Goal: Information Seeking & Learning: Learn about a topic

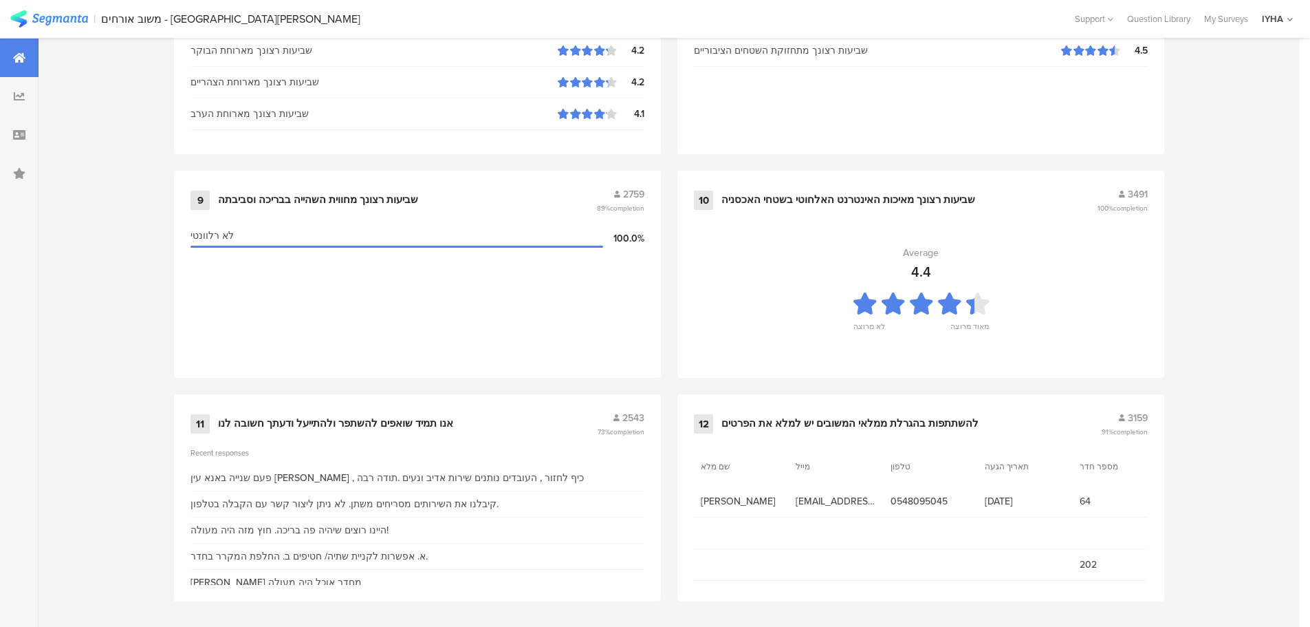
scroll to position [1391, 0]
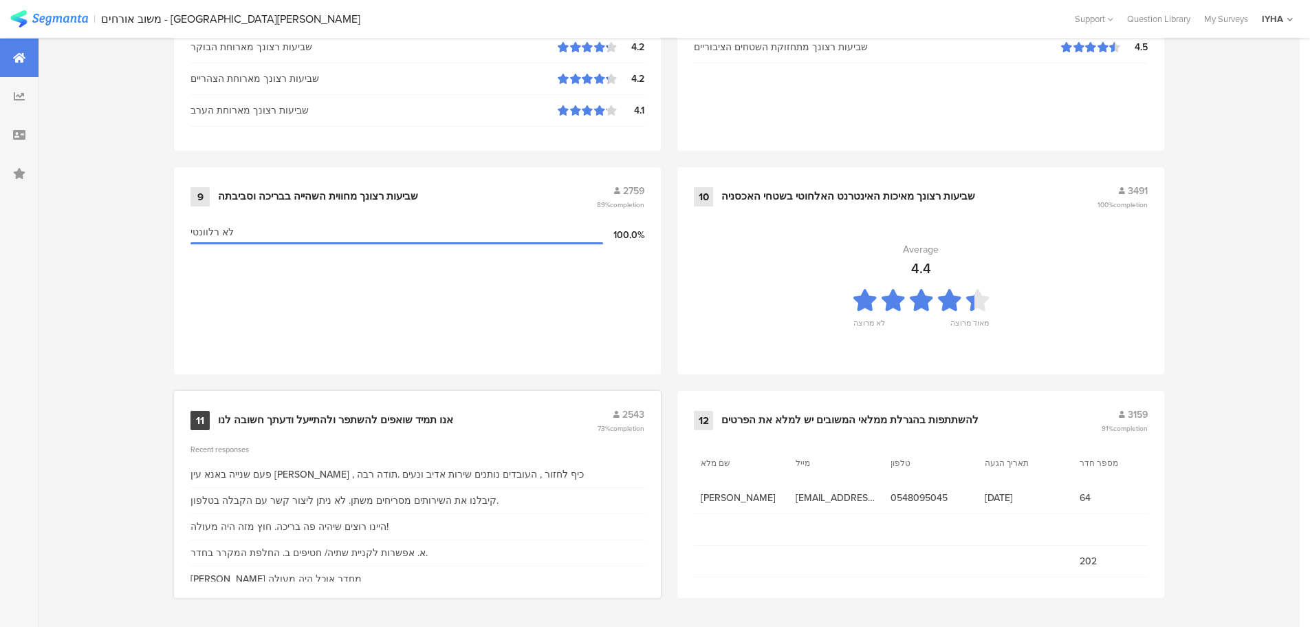
click at [380, 414] on div "אנו תמיד שואפים להשתפר ולהתייעל ודעתך חשובה לנו" at bounding box center [335, 420] width 235 height 14
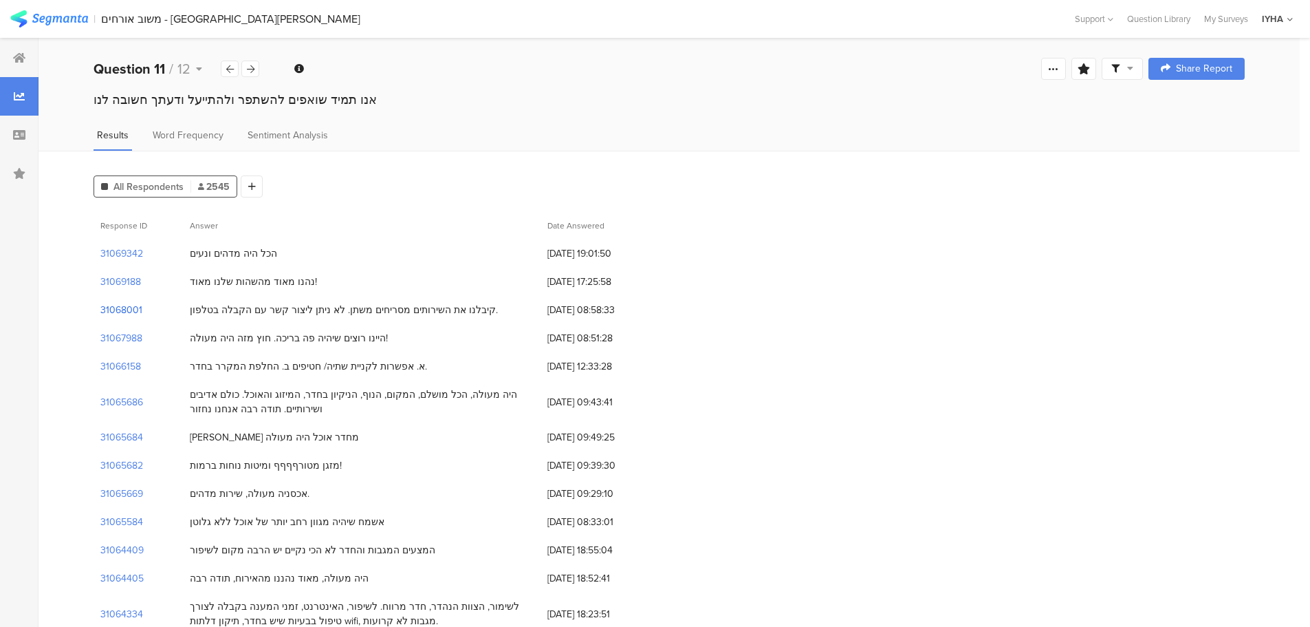
click at [137, 309] on section "31068001" at bounding box center [121, 310] width 42 height 14
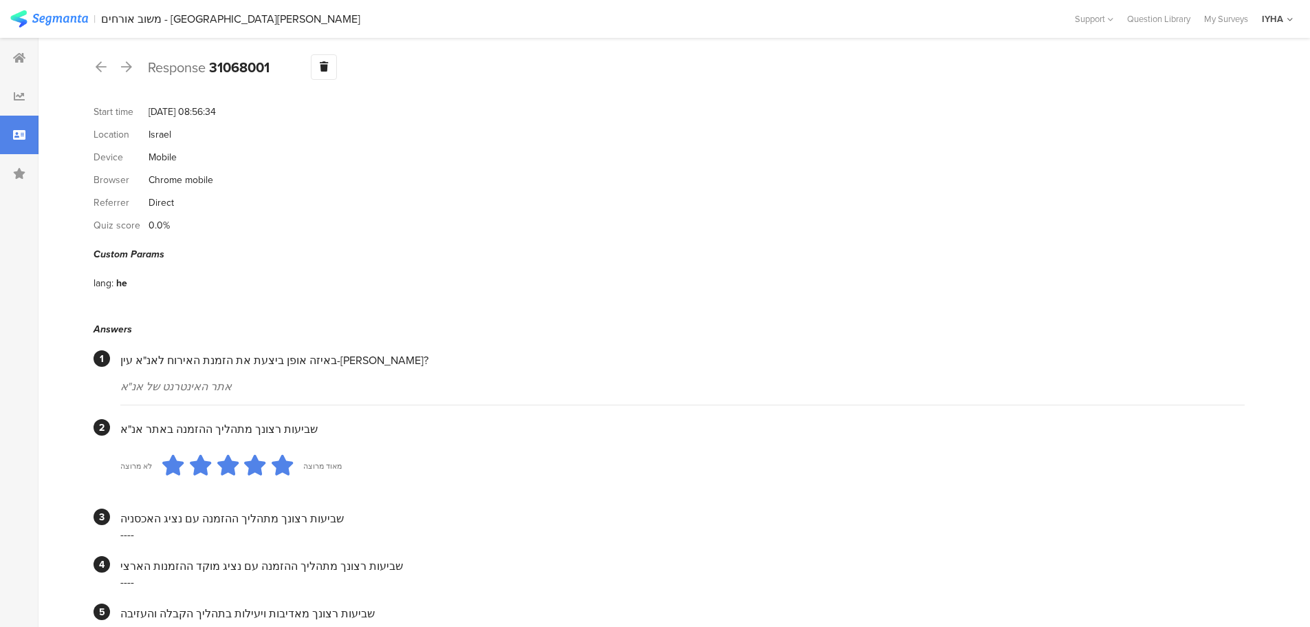
scroll to position [17, 0]
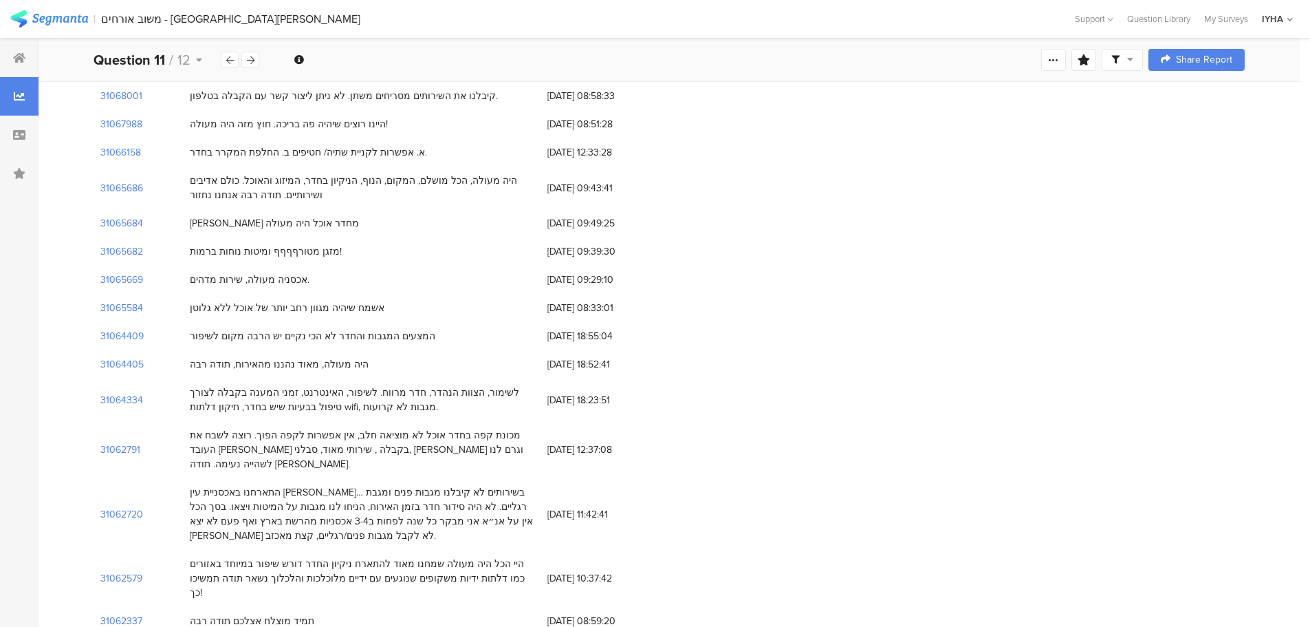
scroll to position [224, 0]
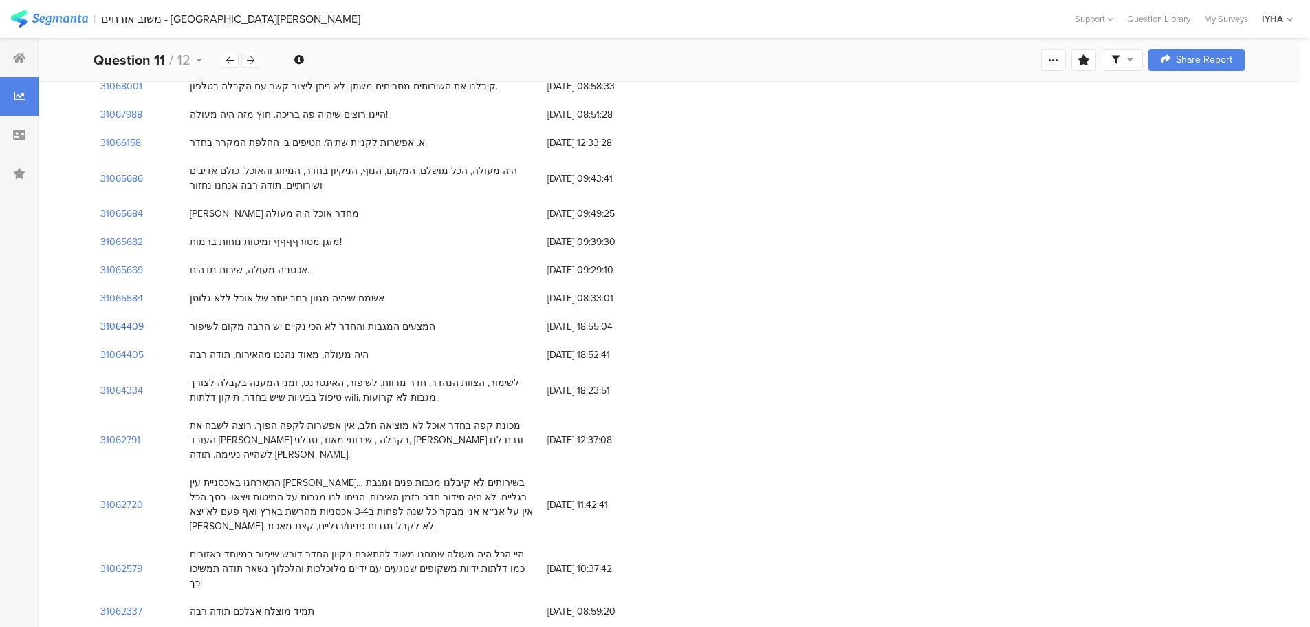
click at [130, 327] on section "31064409" at bounding box center [121, 326] width 43 height 14
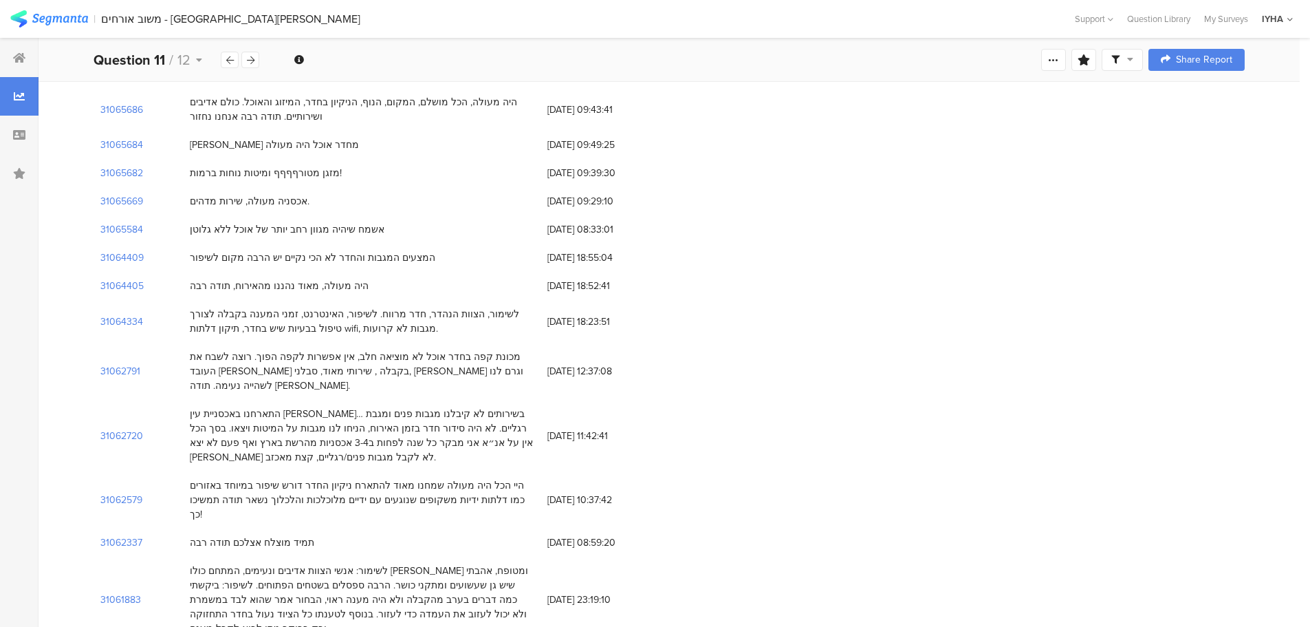
scroll to position [310, 0]
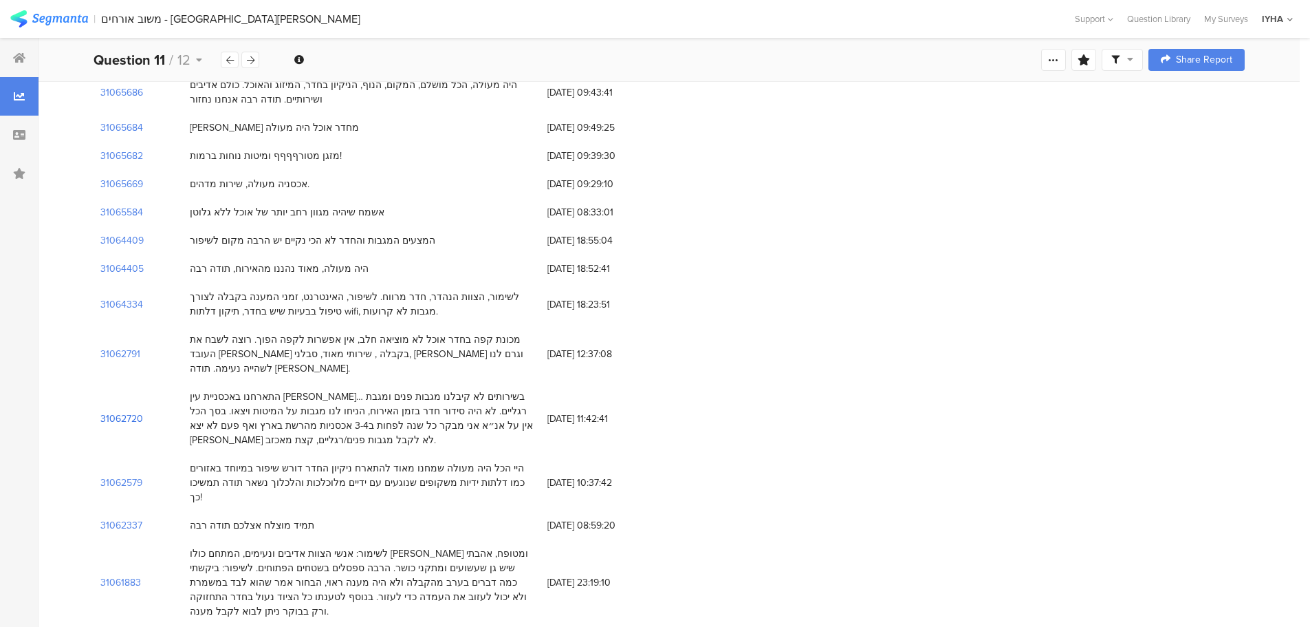
click at [117, 411] on section "31062720" at bounding box center [121, 418] width 43 height 14
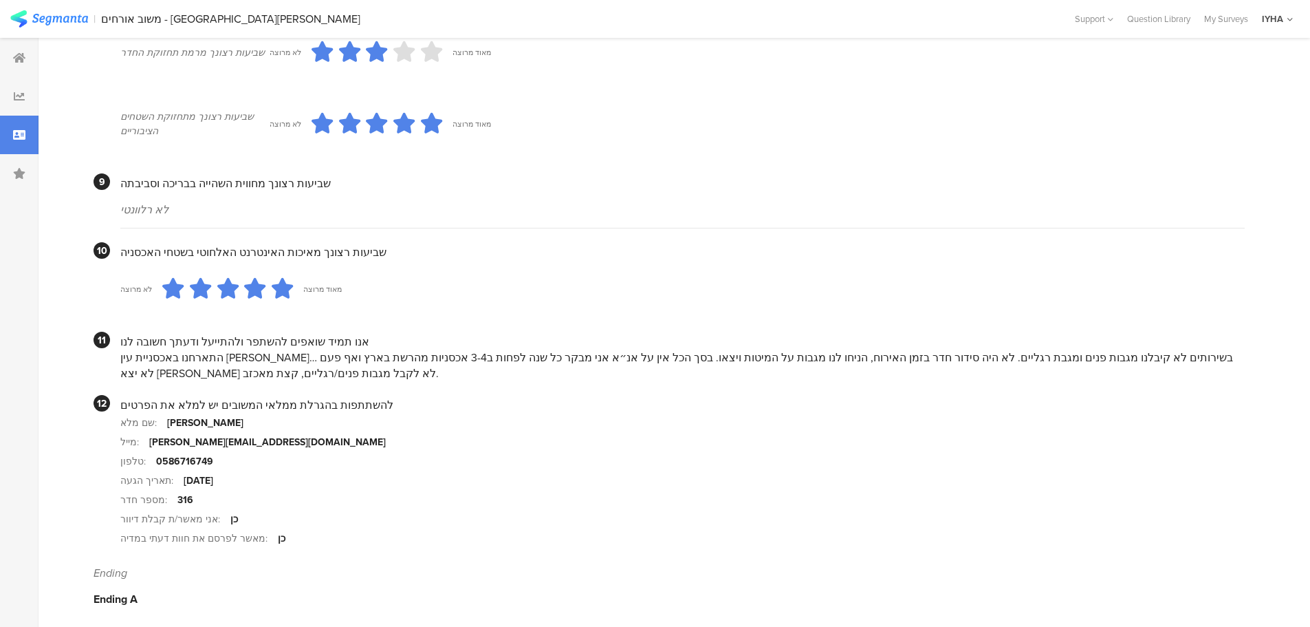
scroll to position [1176, 0]
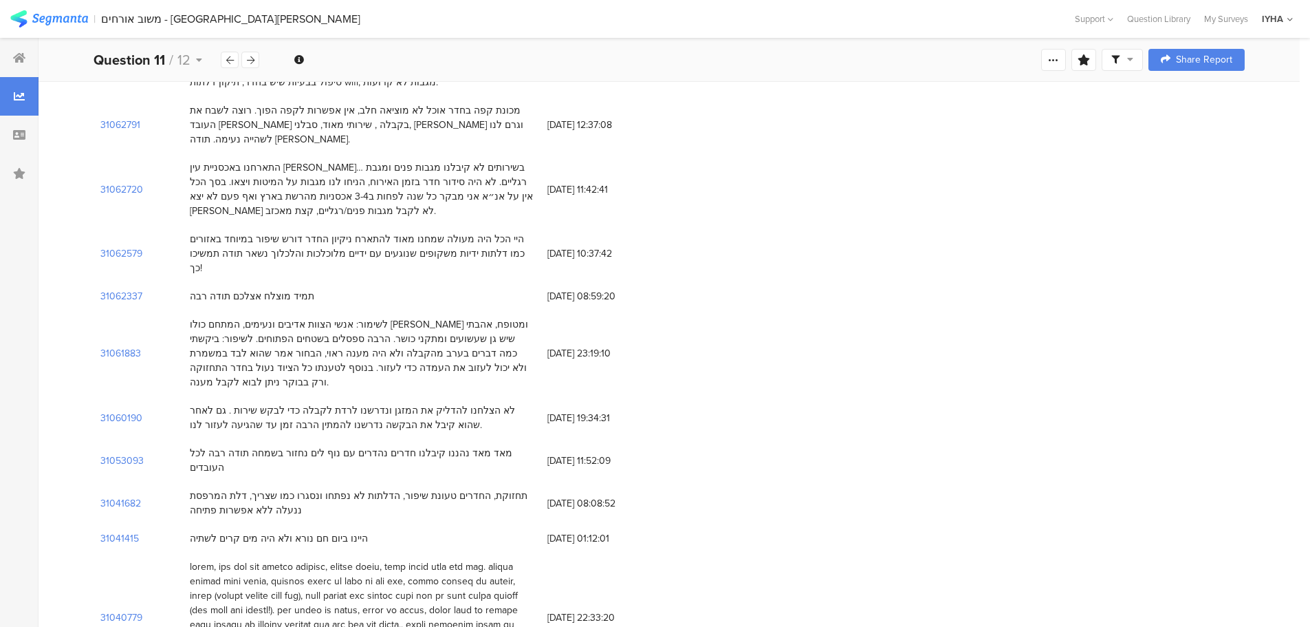
scroll to position [550, 0]
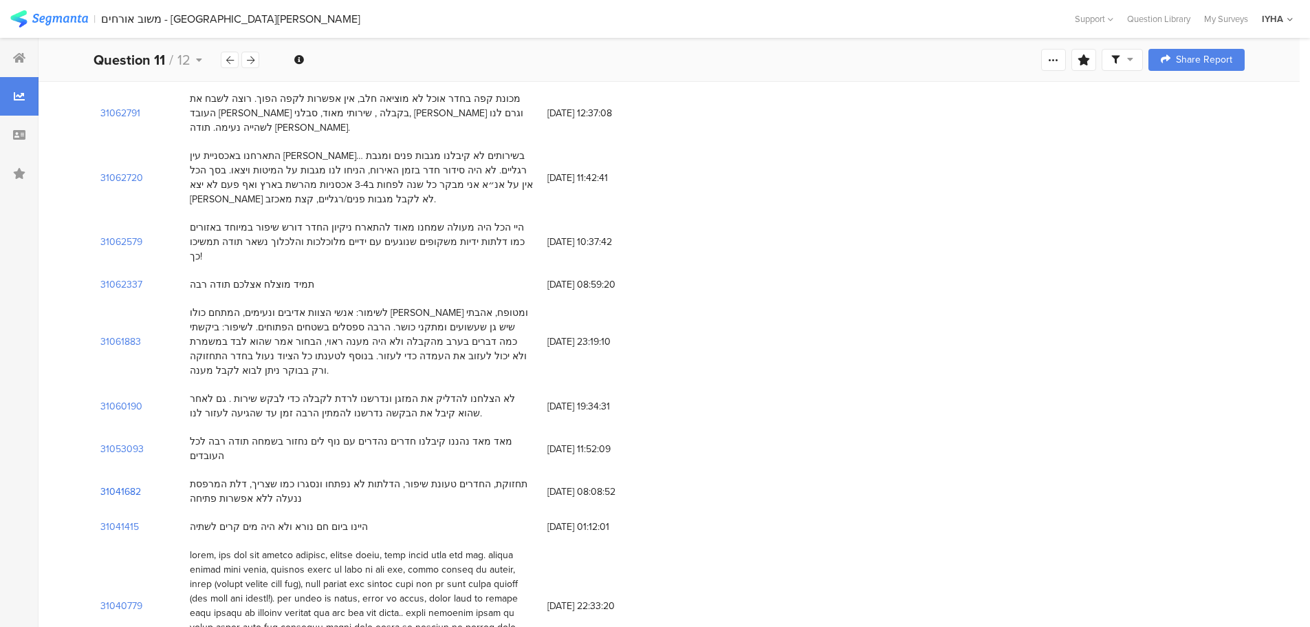
click at [120, 484] on section "31041682" at bounding box center [120, 491] width 41 height 14
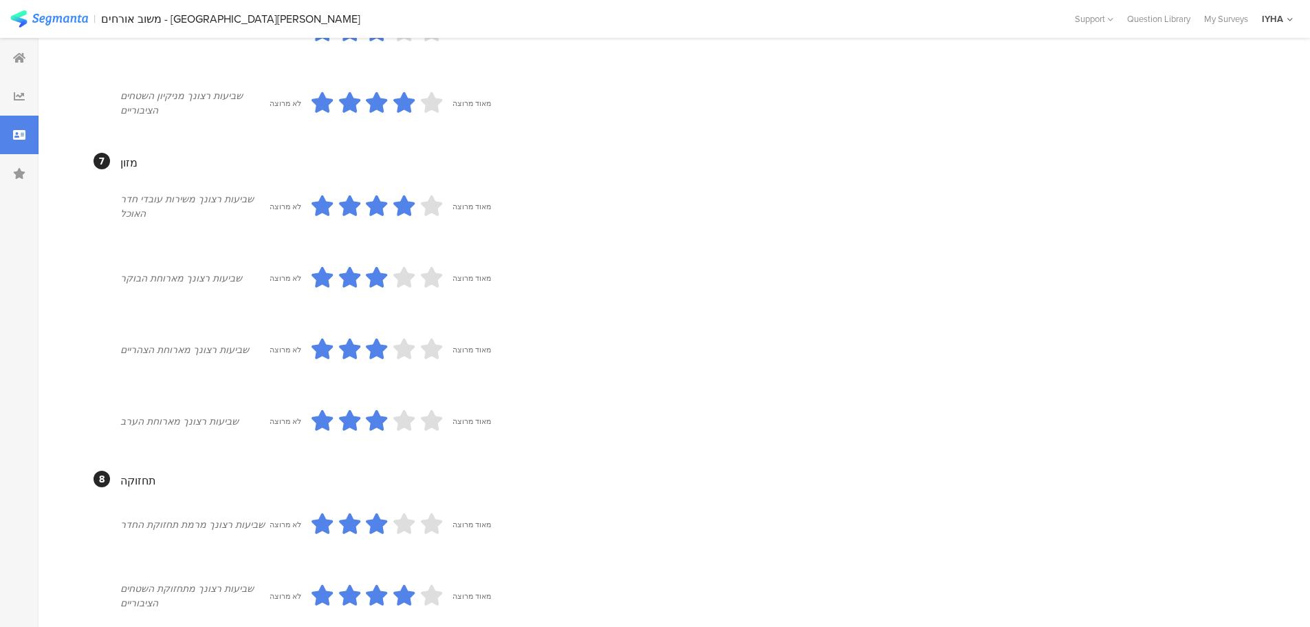
scroll to position [587, 0]
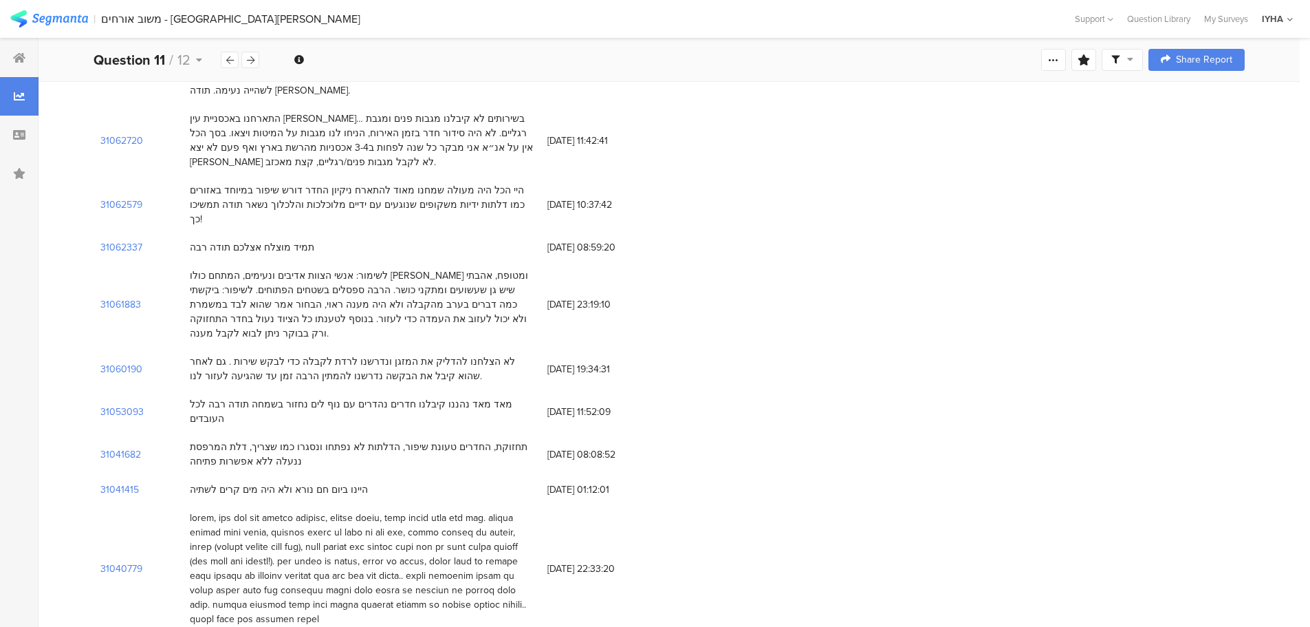
scroll to position [550, 0]
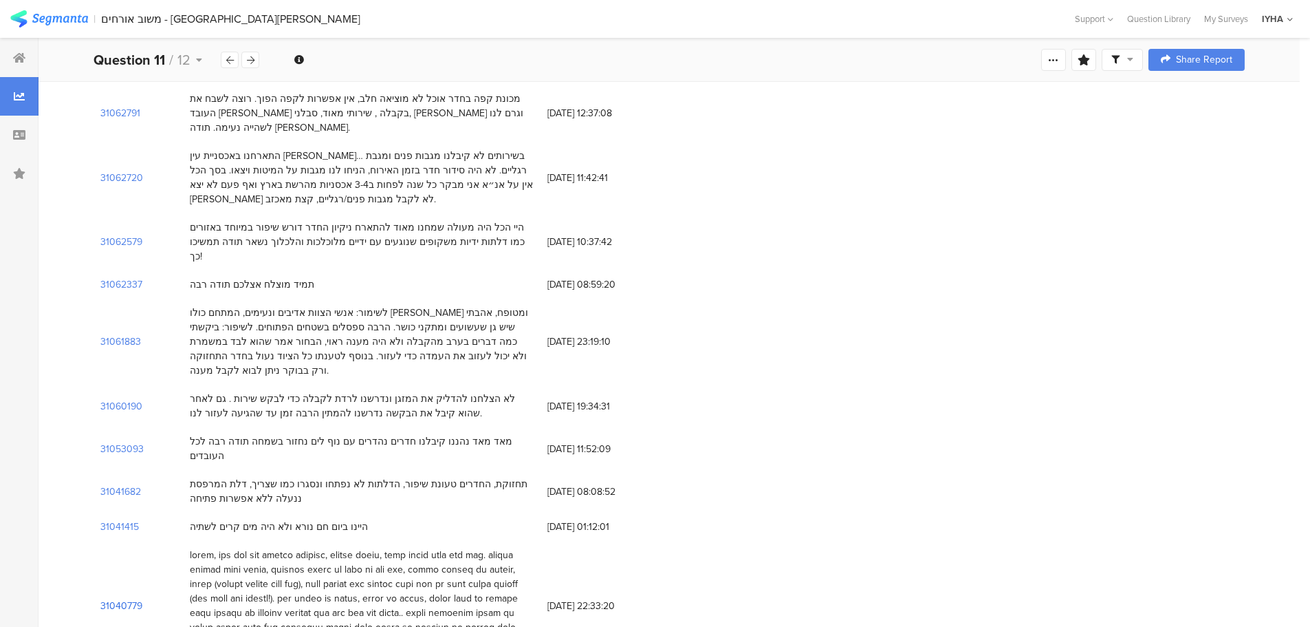
click at [129, 598] on section "31040779" at bounding box center [121, 605] width 42 height 14
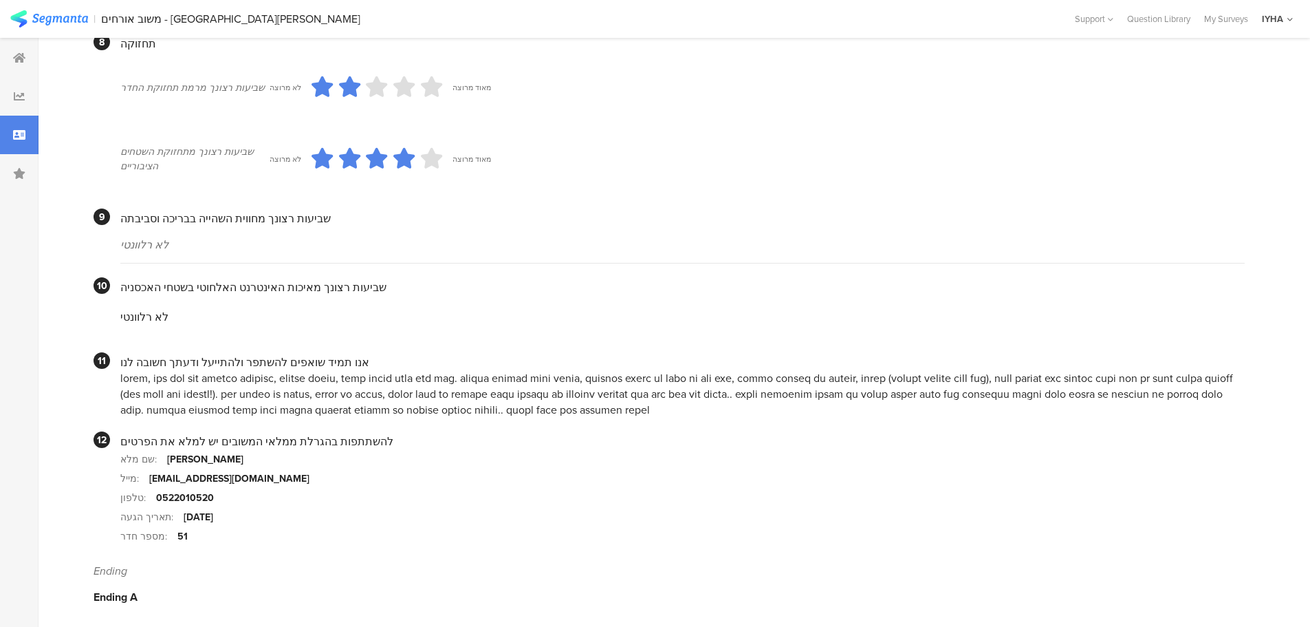
scroll to position [1139, 0]
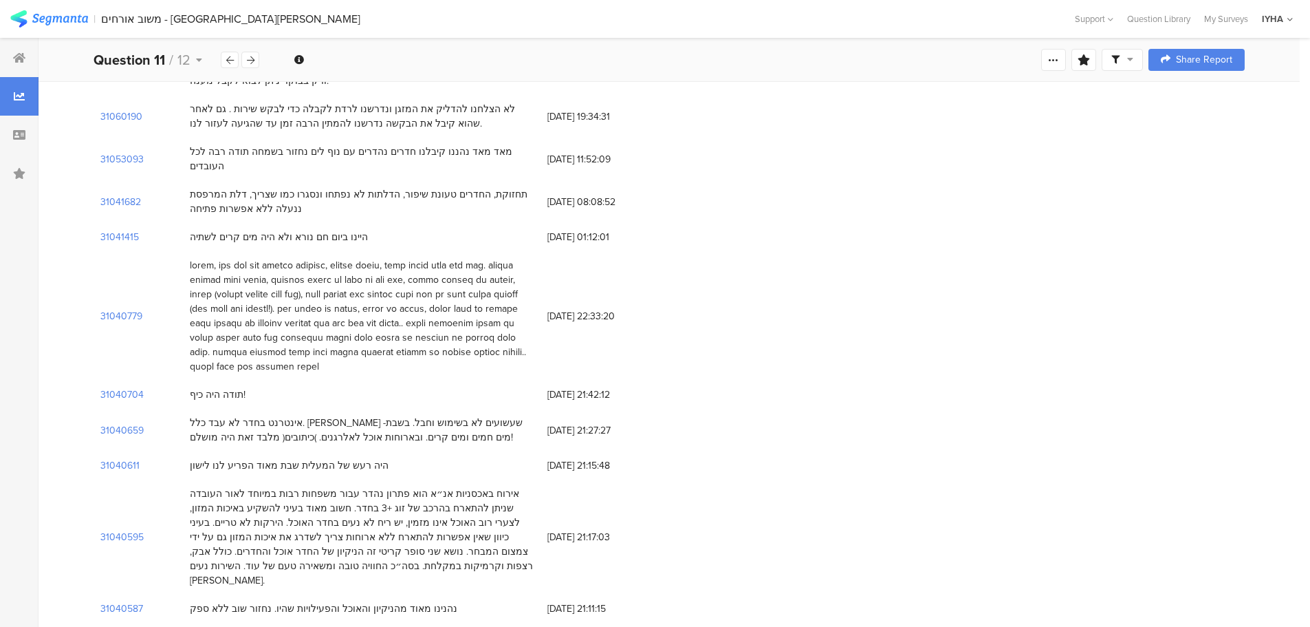
scroll to position [843, 0]
click at [127, 527] on section "31040595" at bounding box center [121, 534] width 43 height 14
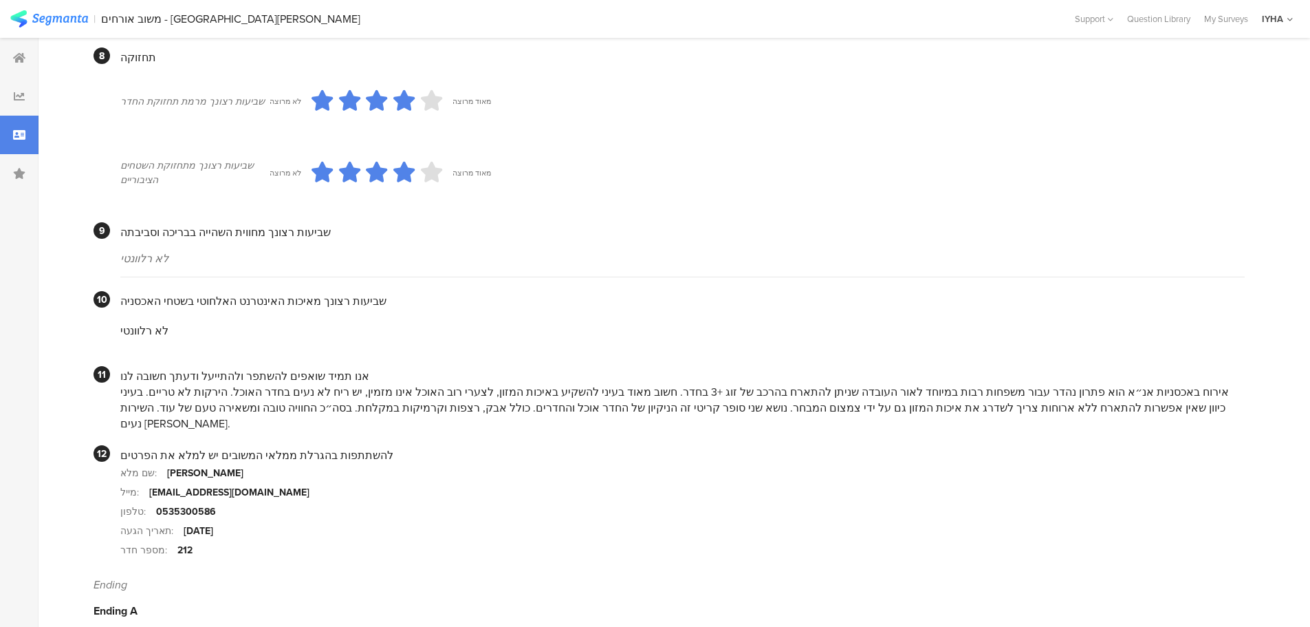
scroll to position [1138, 0]
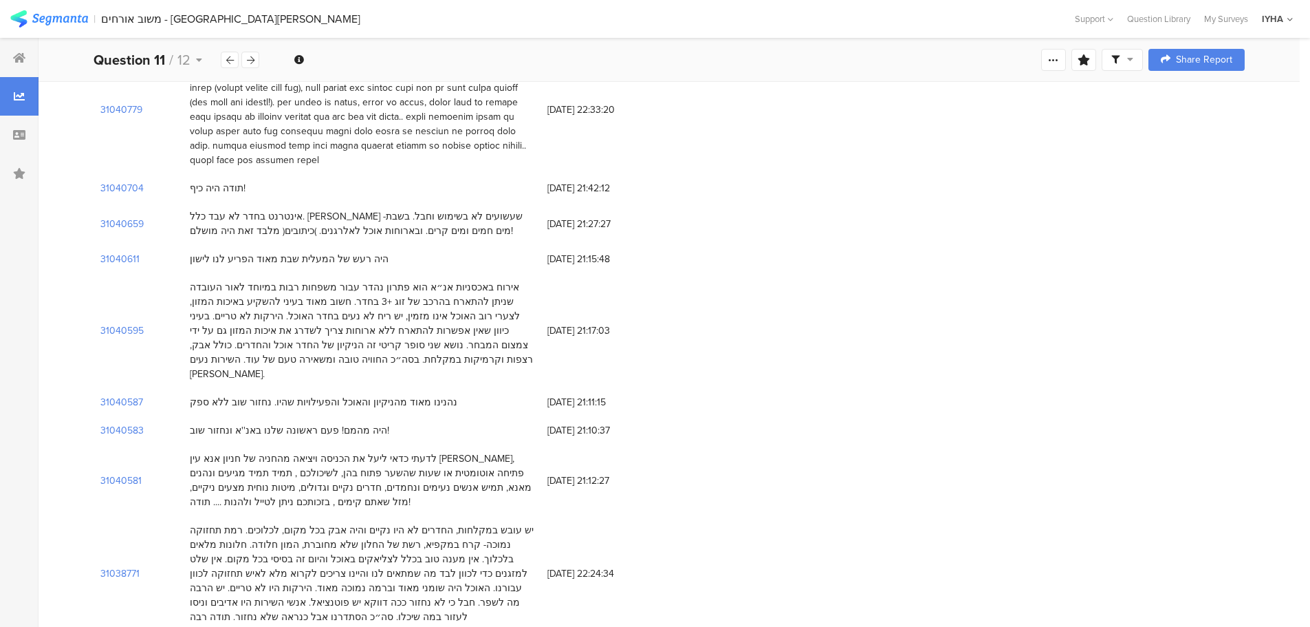
scroll to position [1049, 0]
click at [124, 563] on section "31038771" at bounding box center [119, 570] width 39 height 14
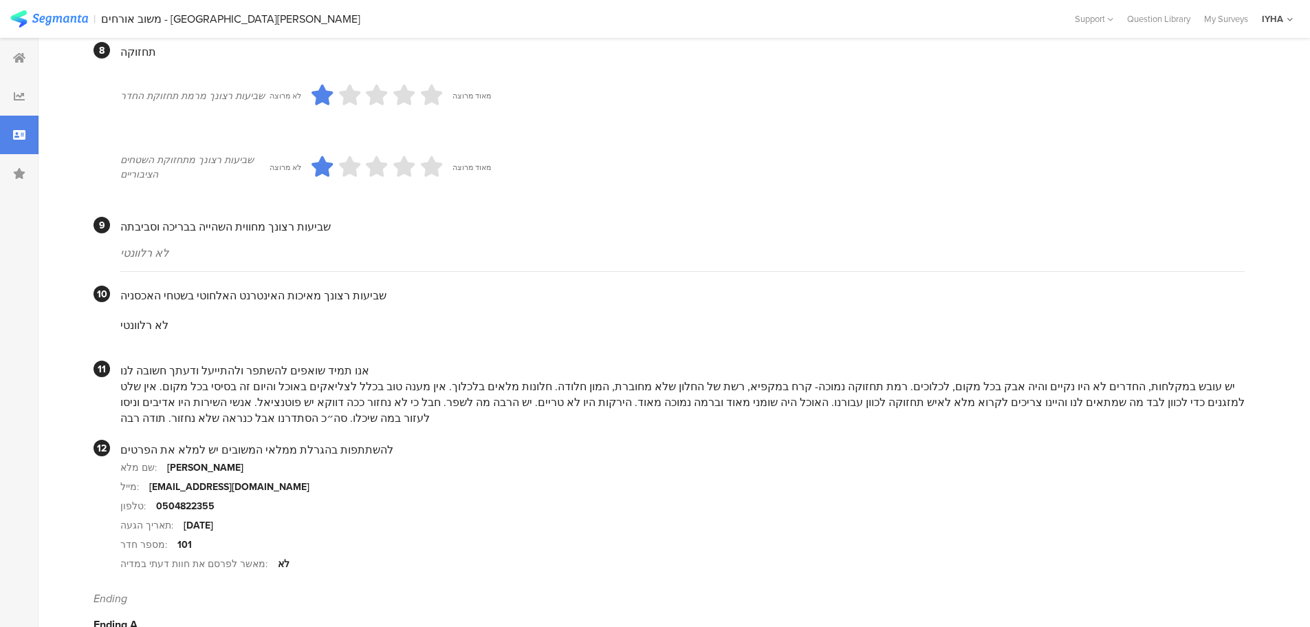
scroll to position [1187, 0]
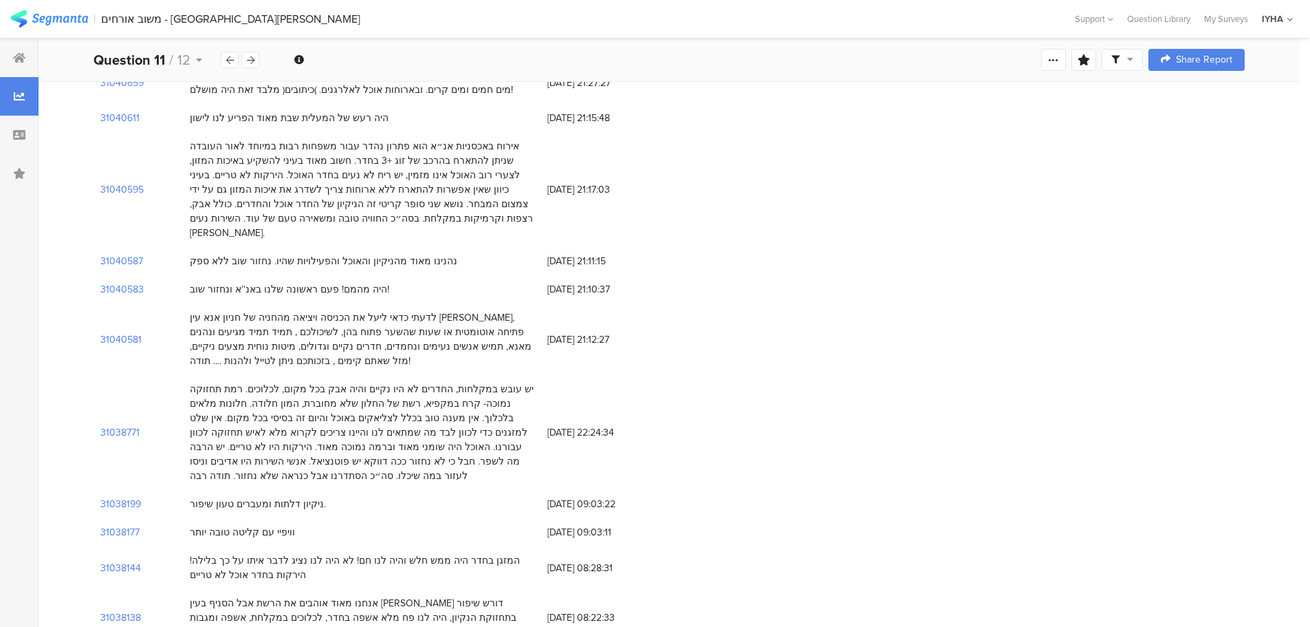
scroll to position [1049, 0]
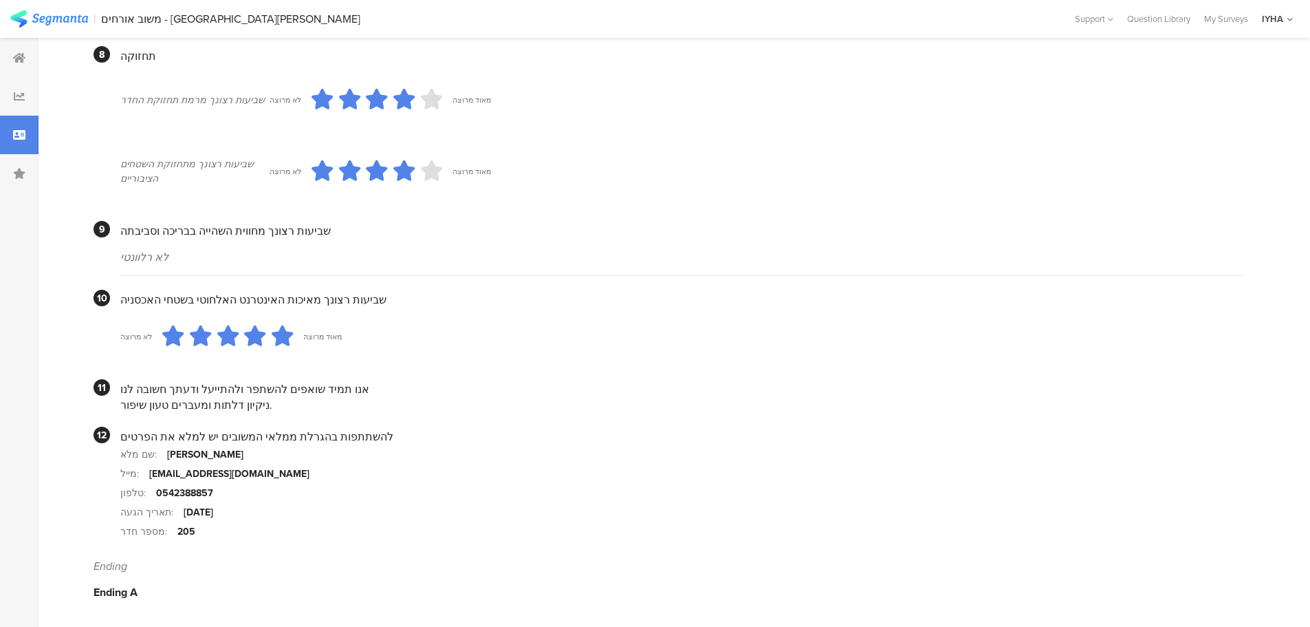
scroll to position [1122, 0]
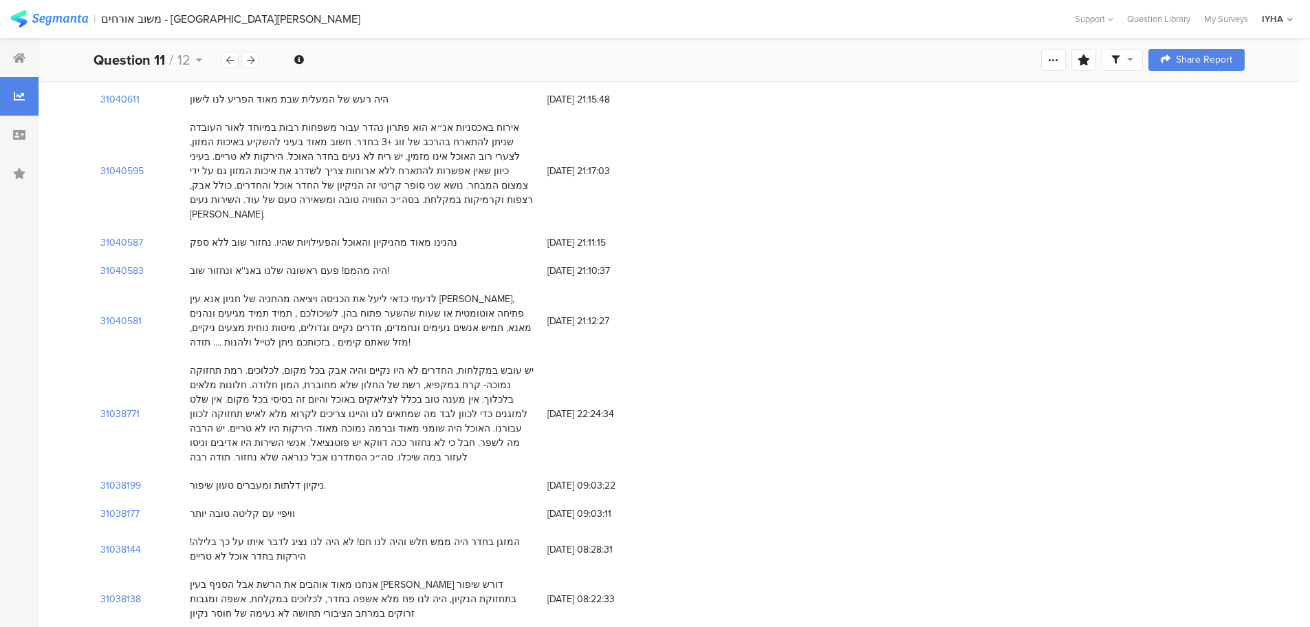
scroll to position [1238, 0]
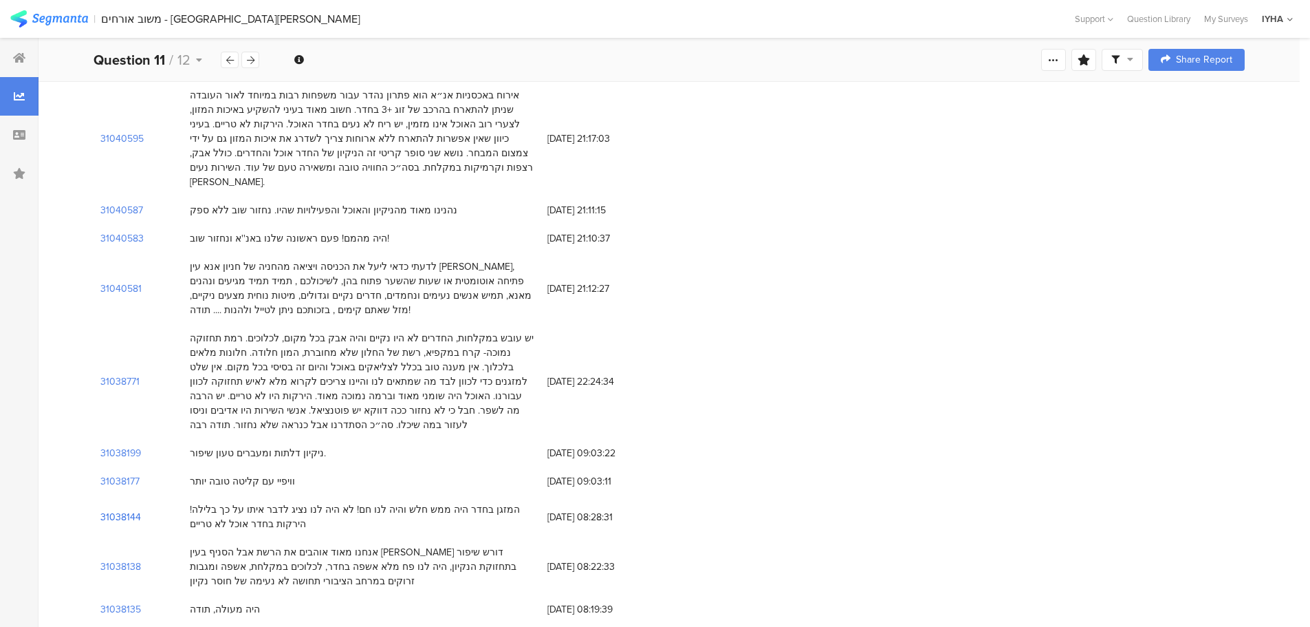
click at [125, 510] on section "31038144" at bounding box center [120, 517] width 41 height 14
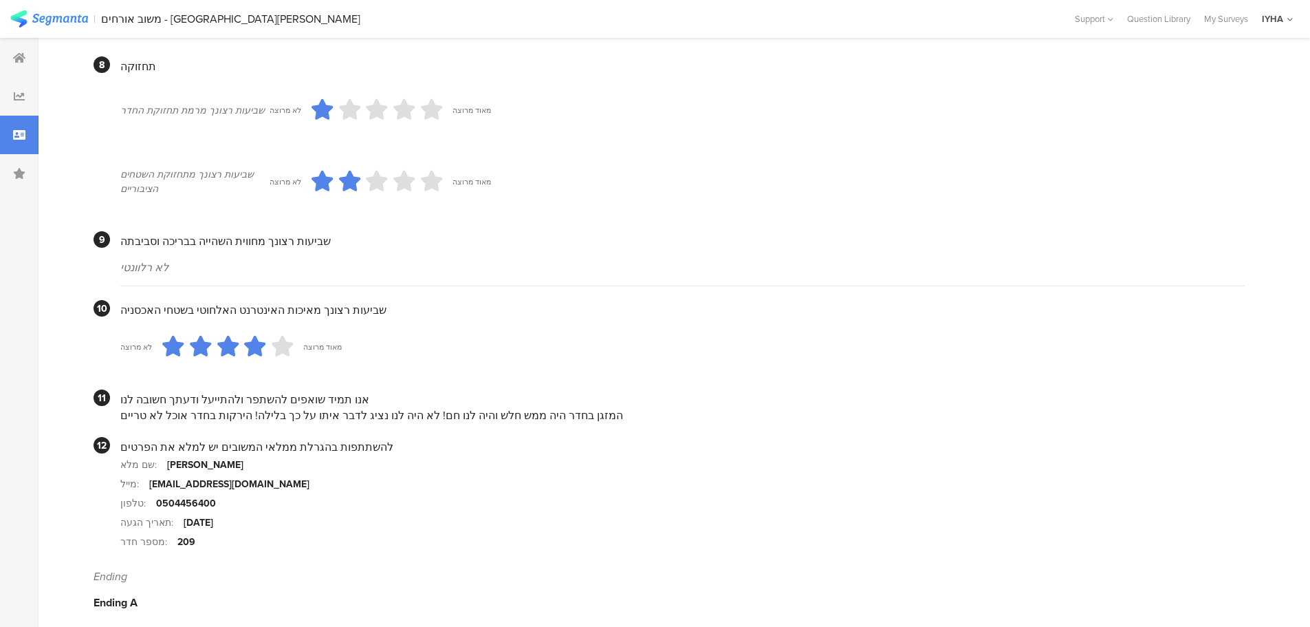
scroll to position [1122, 0]
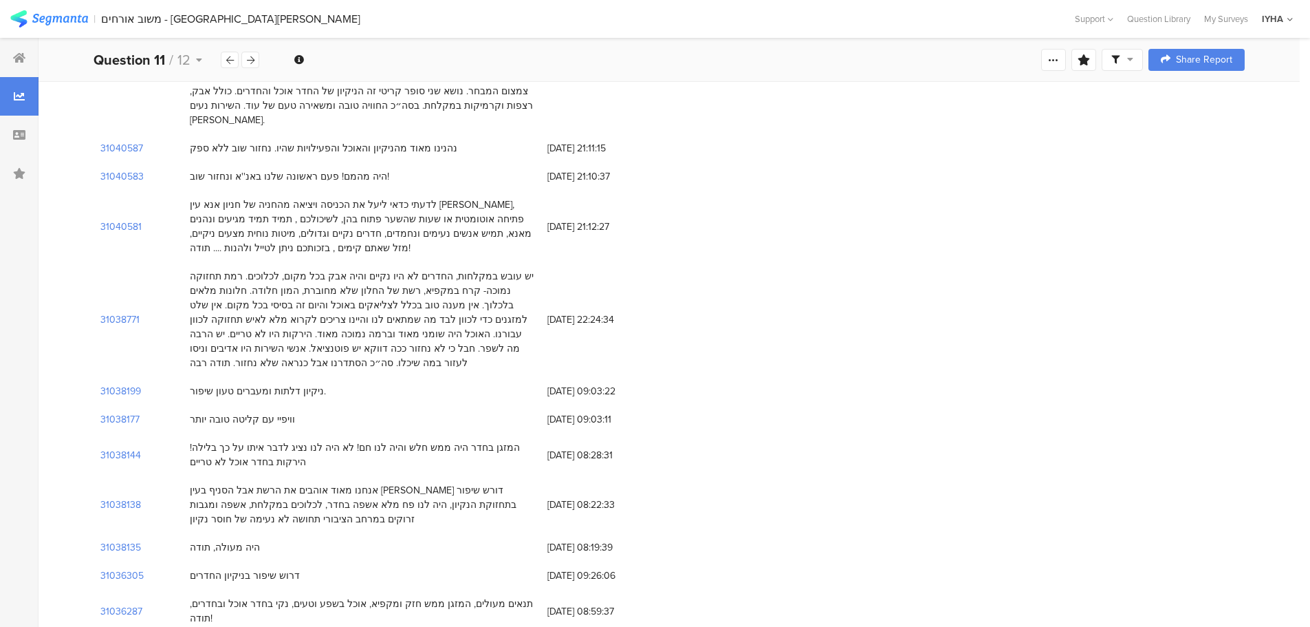
scroll to position [1307, 0]
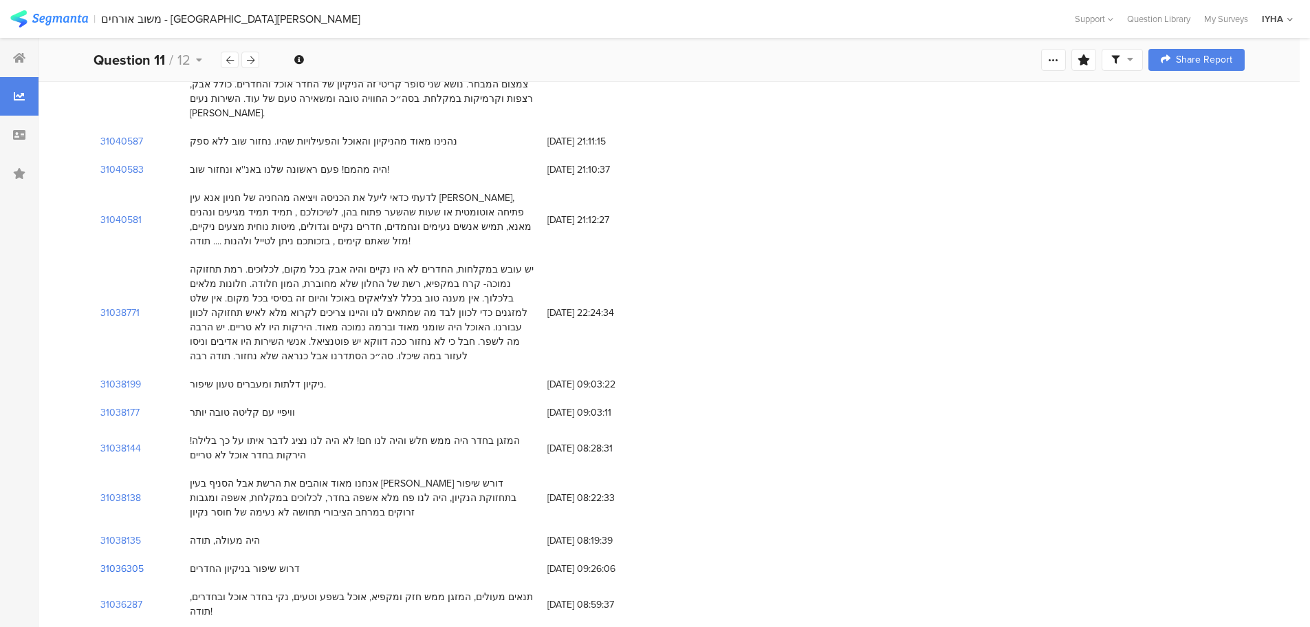
click at [133, 561] on section "31036305" at bounding box center [121, 568] width 43 height 14
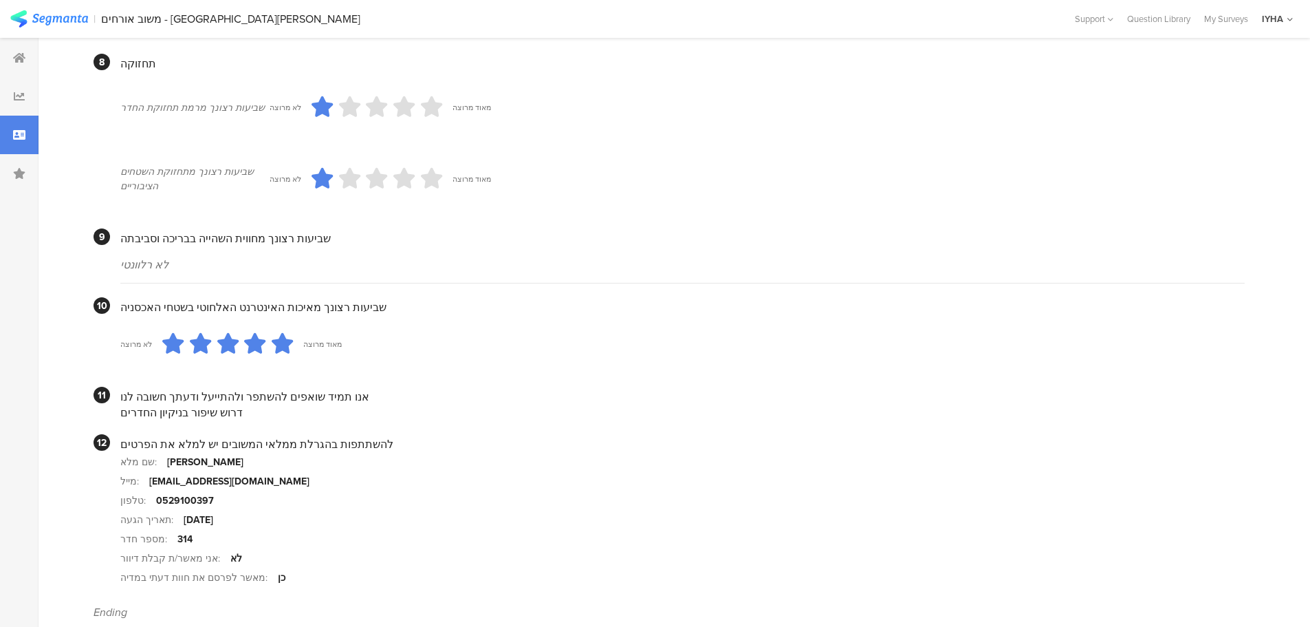
scroll to position [1189, 0]
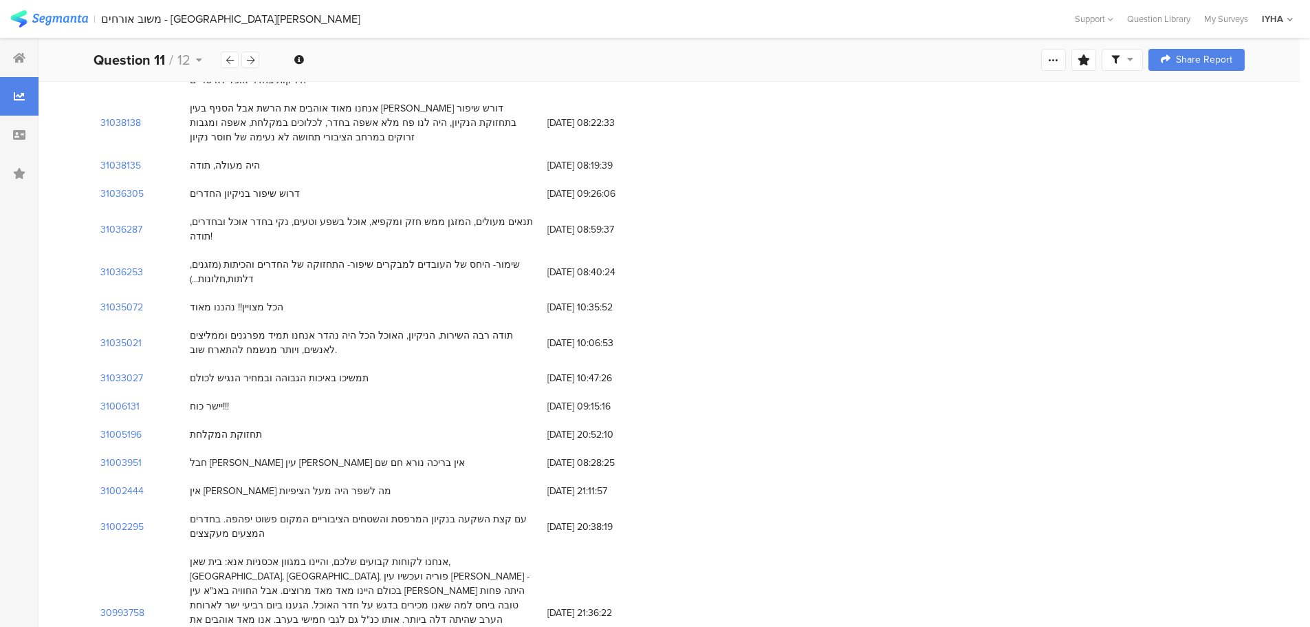
scroll to position [1702, 0]
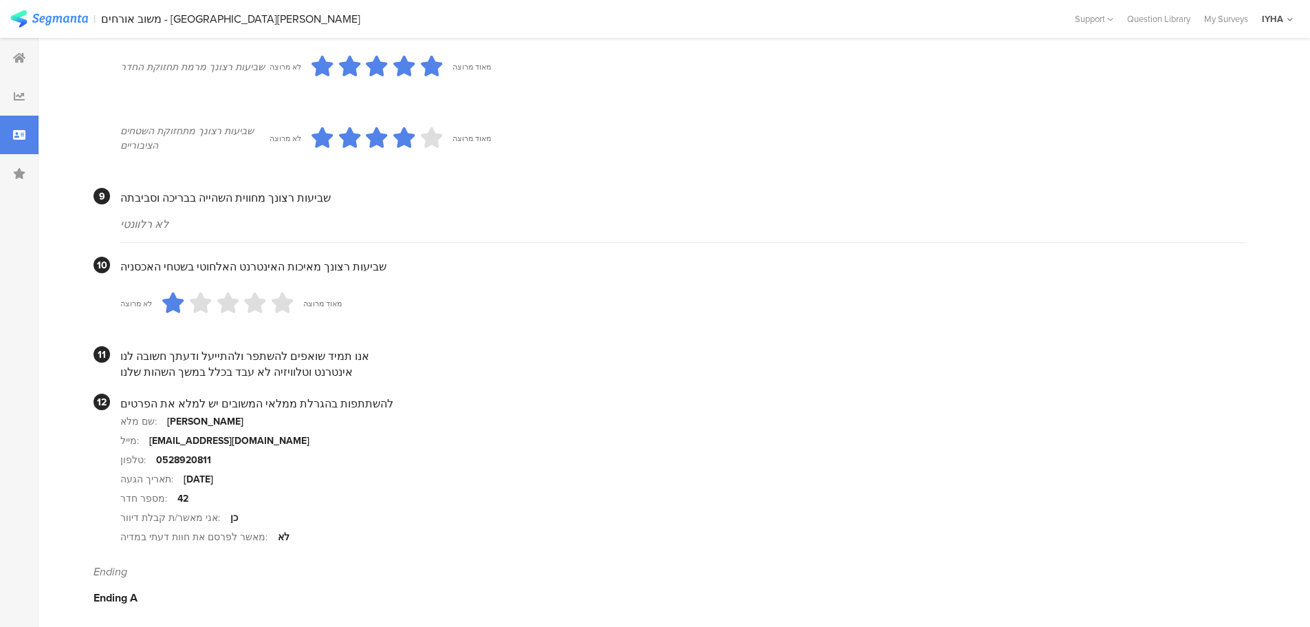
scroll to position [1160, 0]
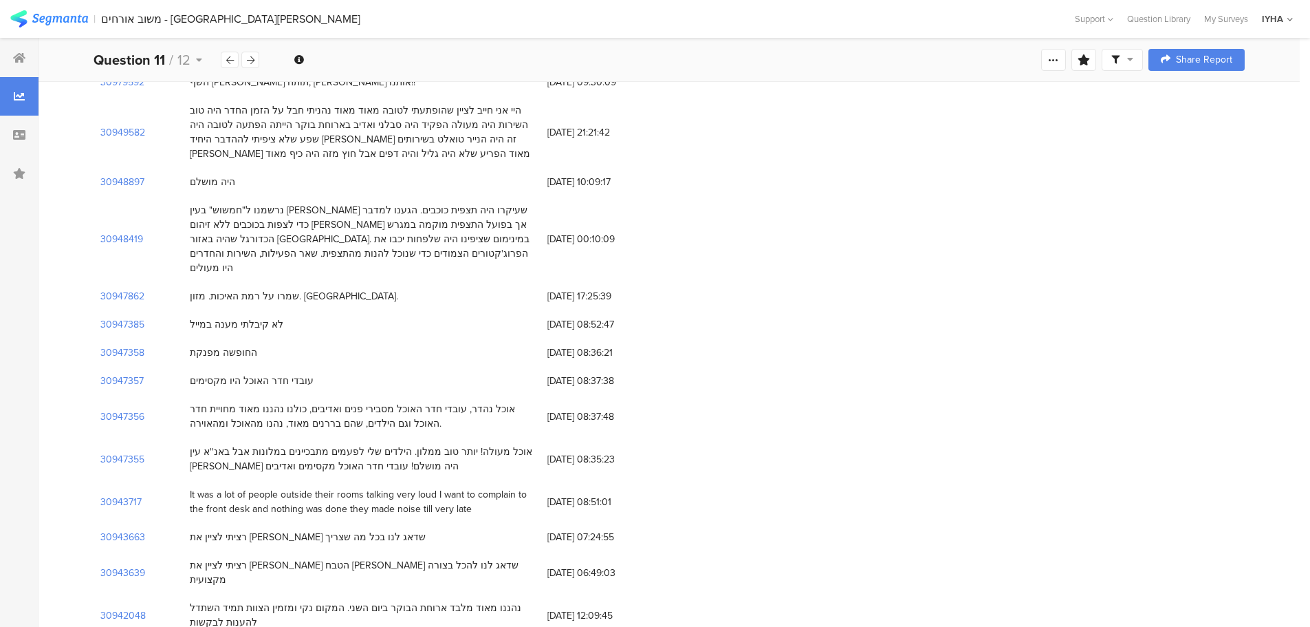
scroll to position [2820, 0]
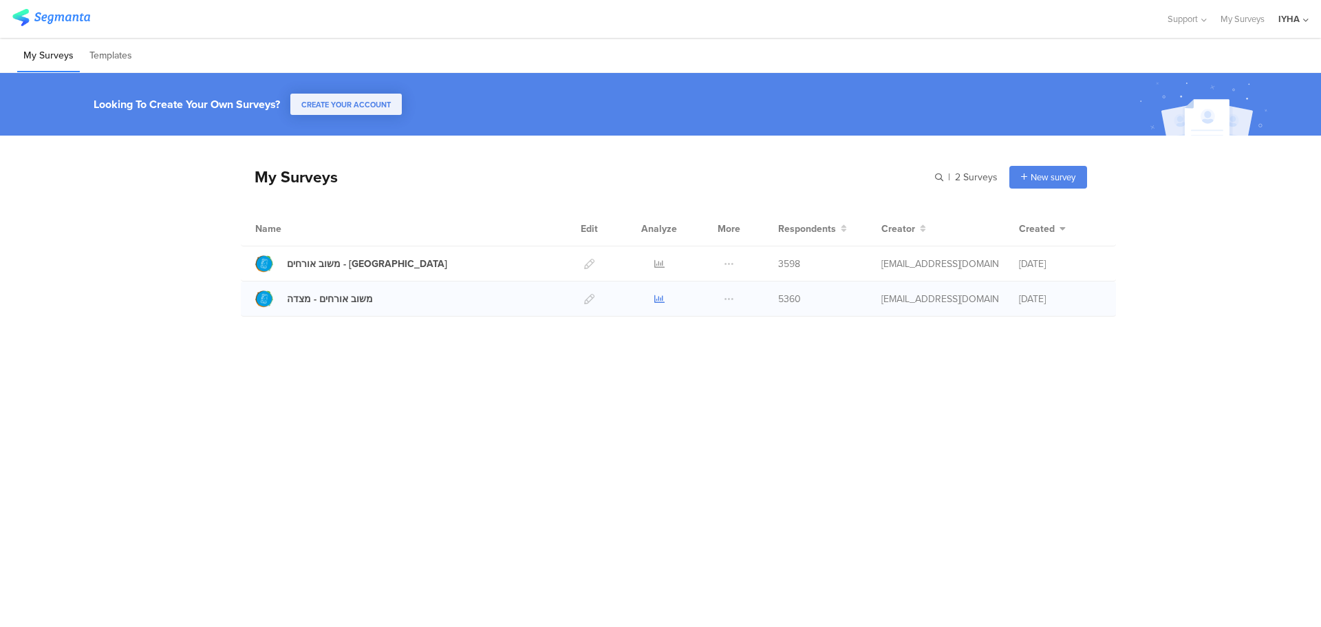
click at [661, 301] on icon at bounding box center [659, 299] width 10 height 10
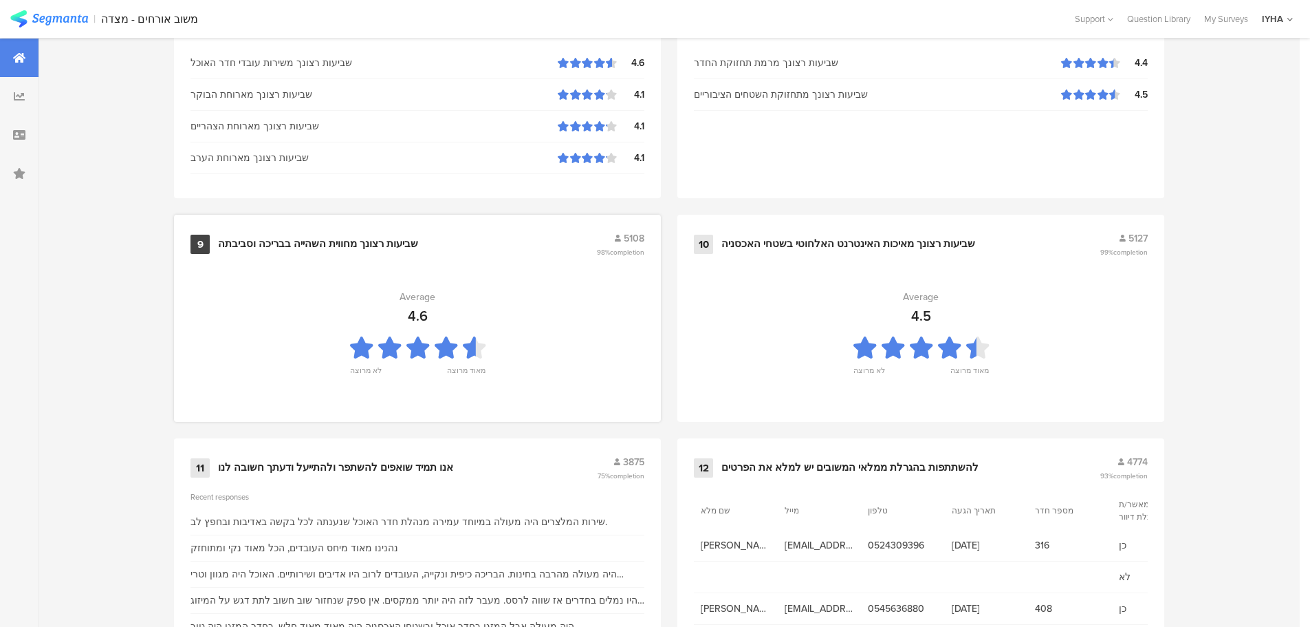
scroll to position [1391, 0]
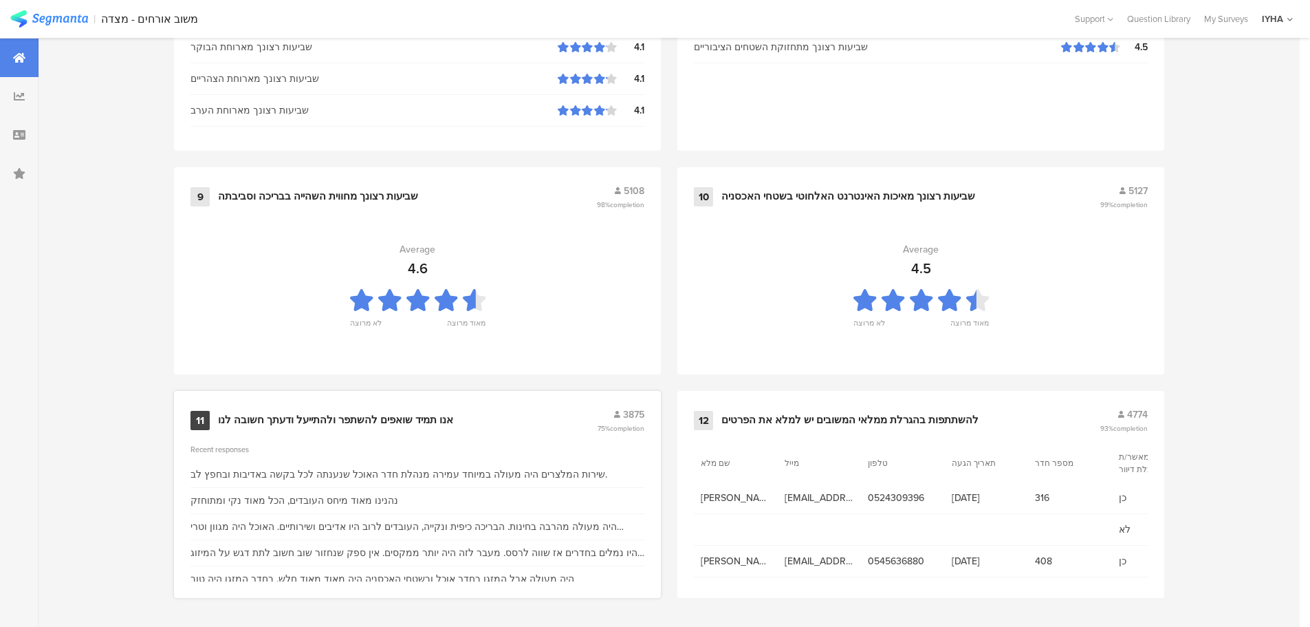
click at [415, 409] on div "11 אנו תמיד שואפים להשתפר ולהתייעל ודעתך חשובה לנו 3875 75% completion" at bounding box center [418, 420] width 454 height 26
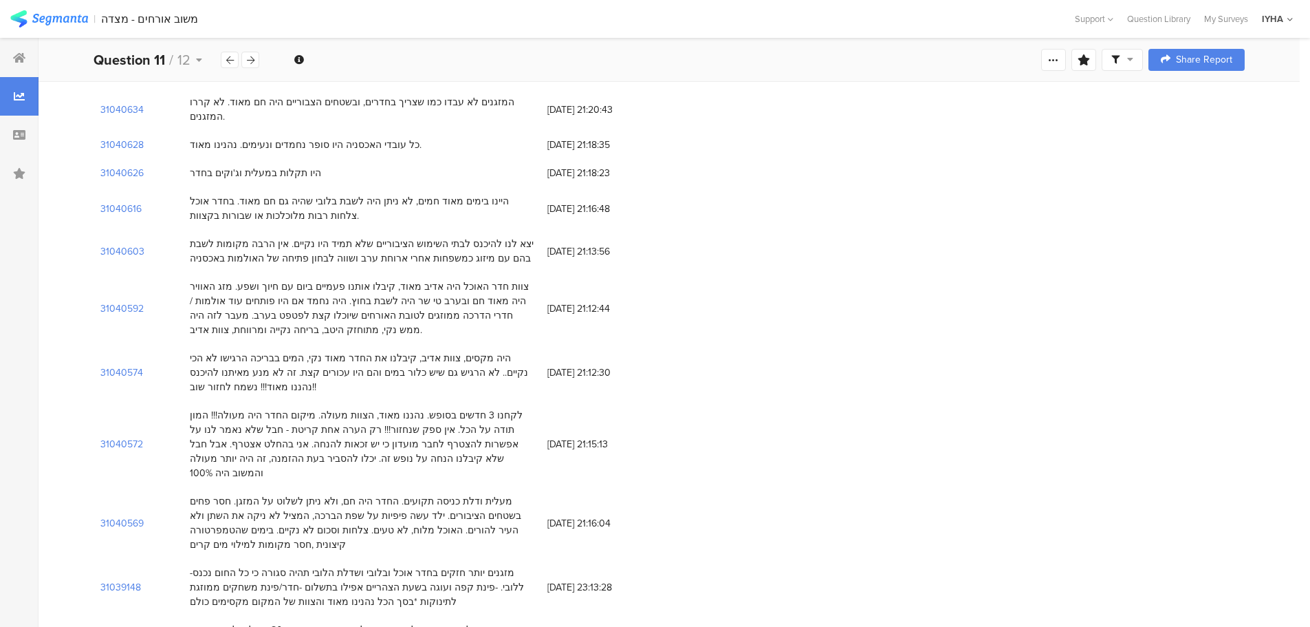
scroll to position [1978, 0]
